Goal: Information Seeking & Learning: Learn about a topic

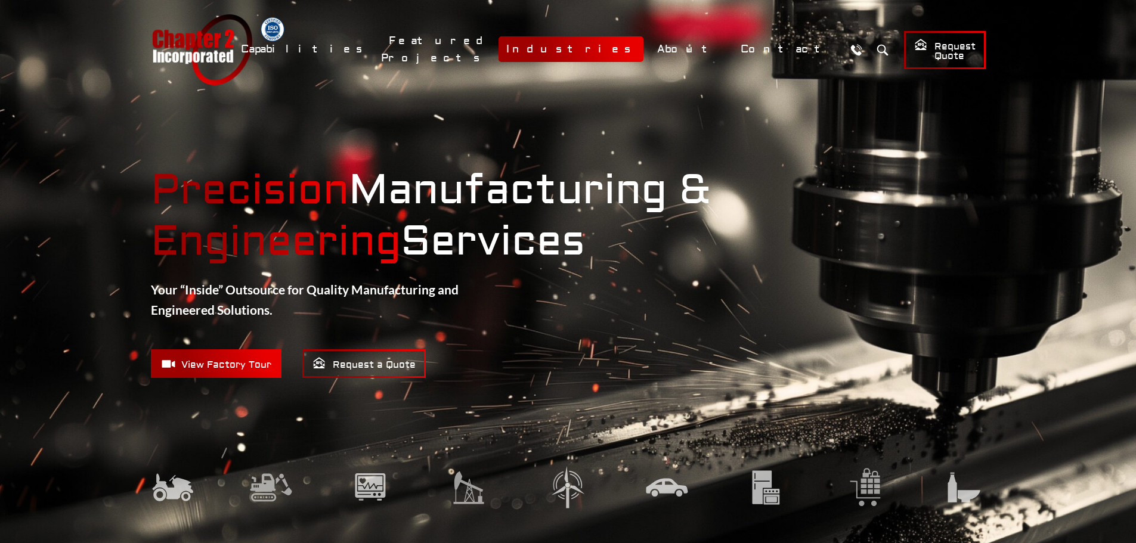
click at [640, 49] on link "Industries" at bounding box center [570, 49] width 145 height 26
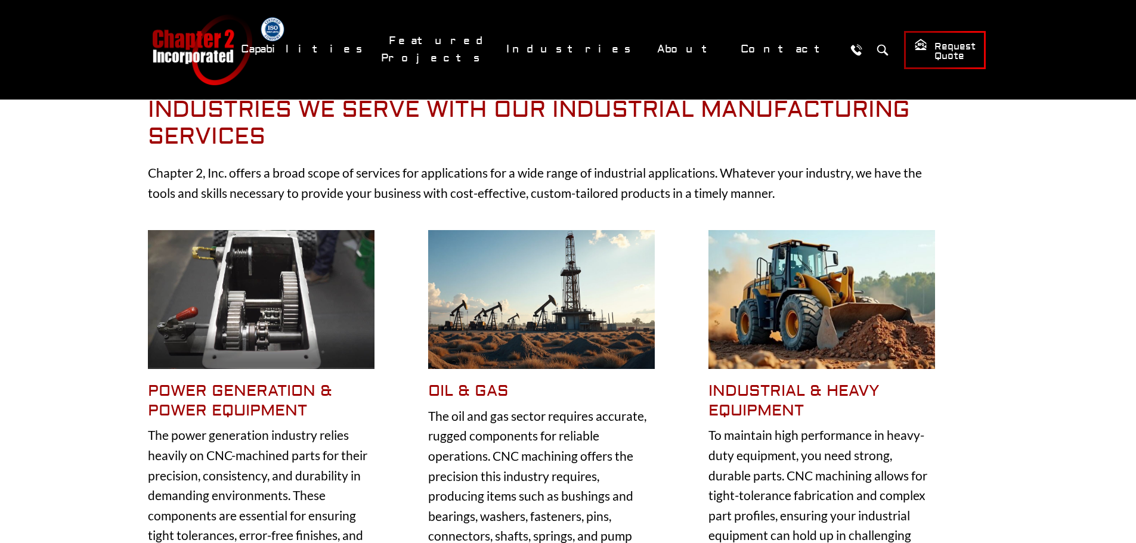
scroll to position [179, 0]
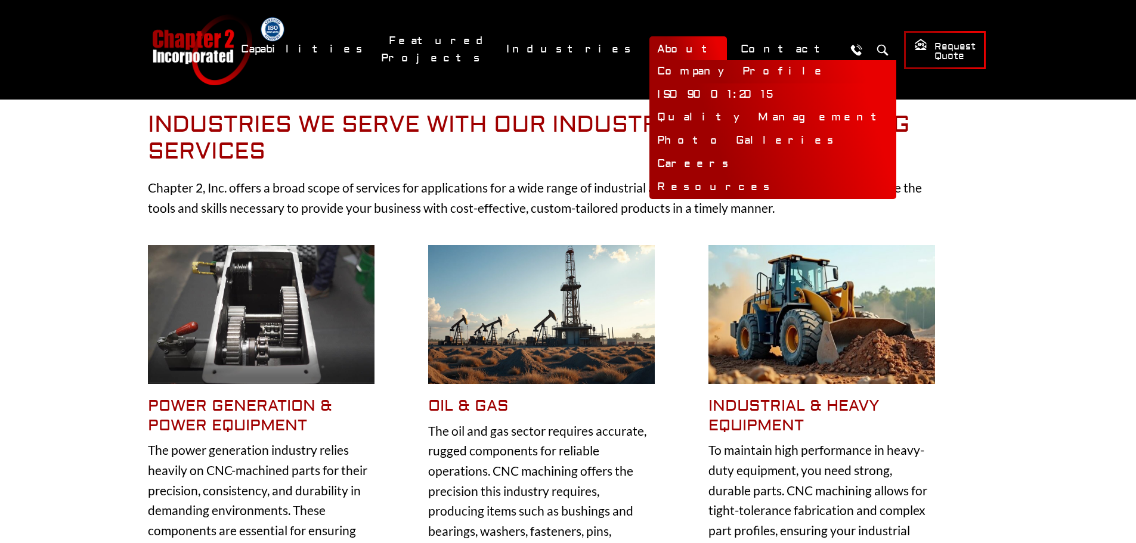
click at [713, 70] on link "Company Profile" at bounding box center [772, 71] width 247 height 23
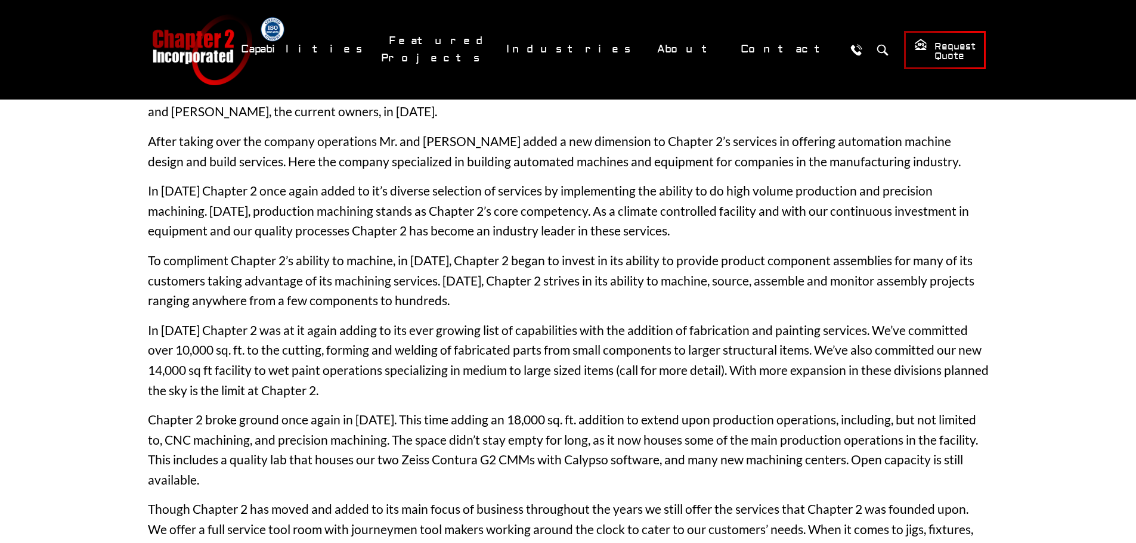
scroll to position [238, 0]
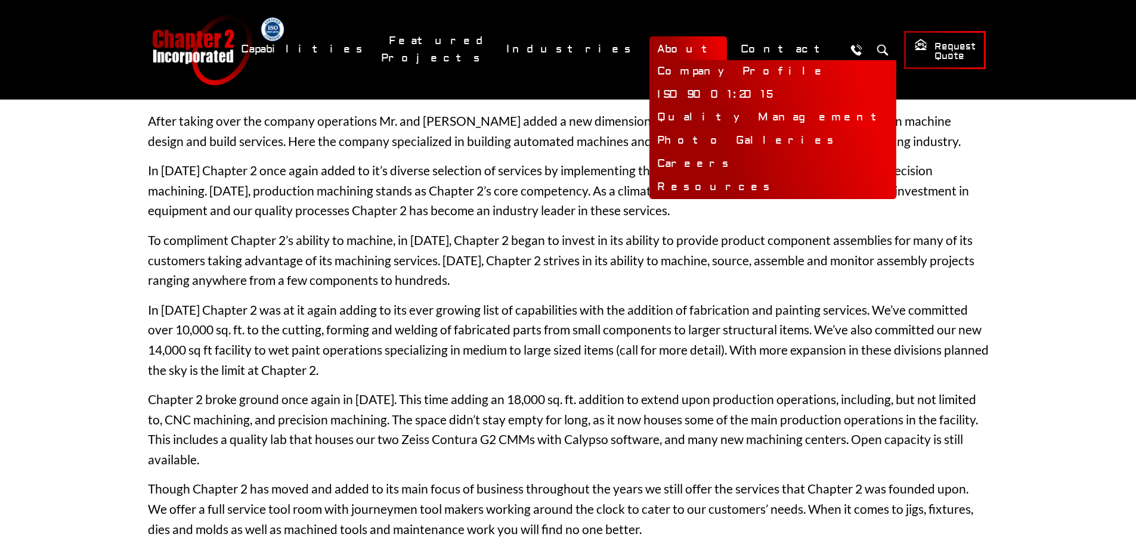
click at [727, 111] on link "Quality Management" at bounding box center [772, 117] width 247 height 23
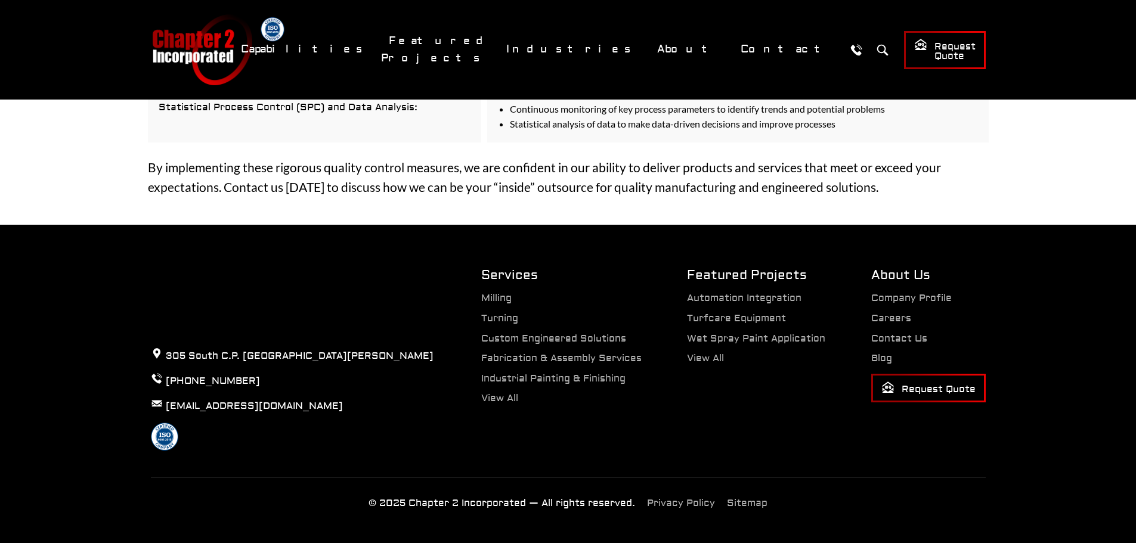
scroll to position [1600, 0]
